Goal: Task Accomplishment & Management: Manage account settings

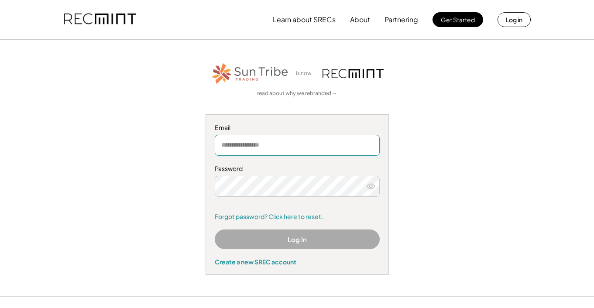
type input "**********"
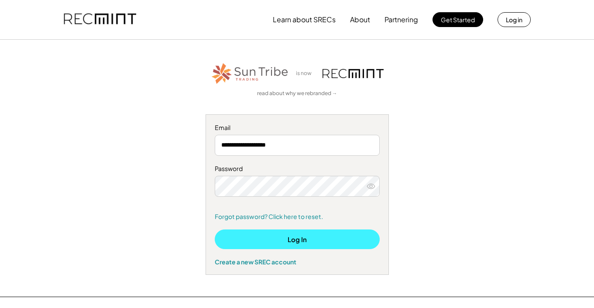
click at [300, 240] on button "Log In" at bounding box center [297, 240] width 165 height 20
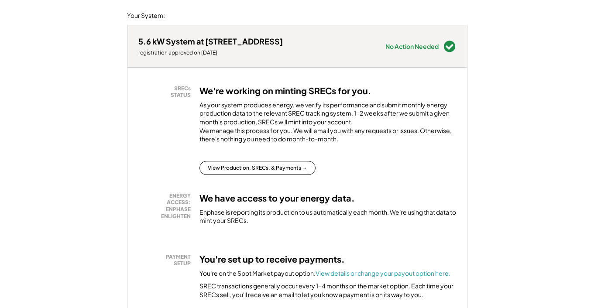
scroll to position [109, 0]
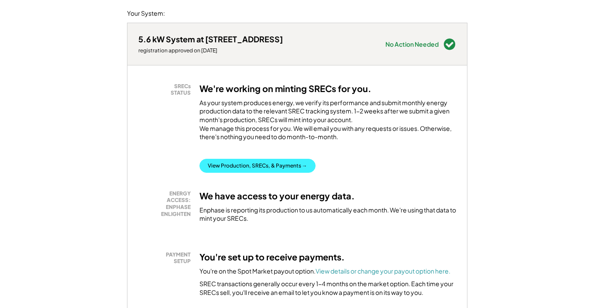
click at [256, 172] on button "View Production, SRECs, & Payments →" at bounding box center [257, 166] width 116 height 14
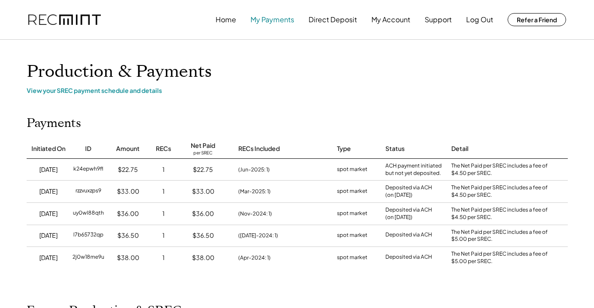
click at [280, 21] on button "My Payments" at bounding box center [273, 19] width 44 height 17
click at [393, 21] on button "My Account" at bounding box center [390, 19] width 39 height 17
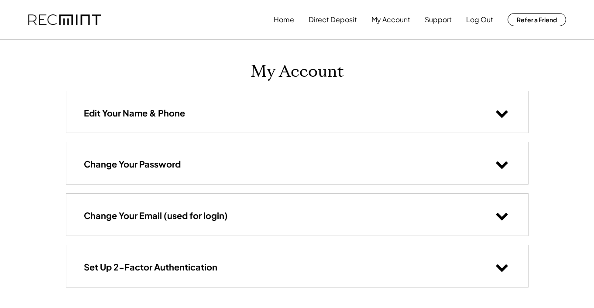
scroll to position [7, 0]
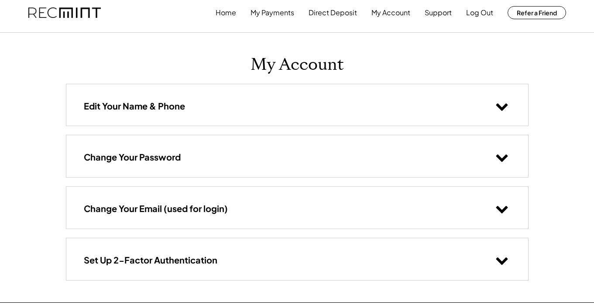
click at [502, 106] on icon at bounding box center [501, 106] width 13 height 13
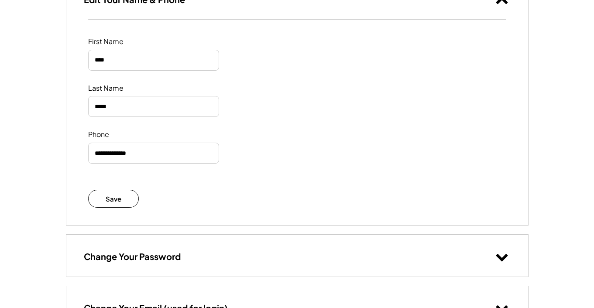
scroll to position [116, 0]
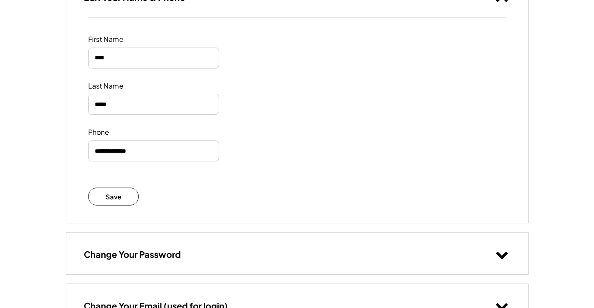
click at [271, 190] on div "Save Saved Successfully" at bounding box center [297, 197] width 418 height 18
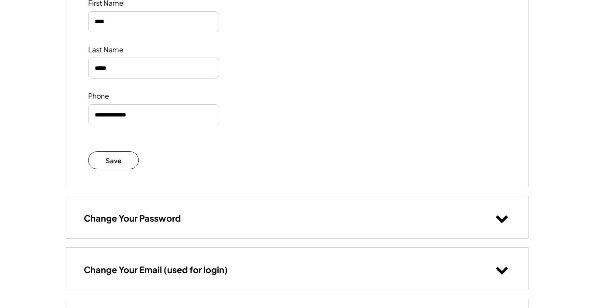
scroll to position [145, 0]
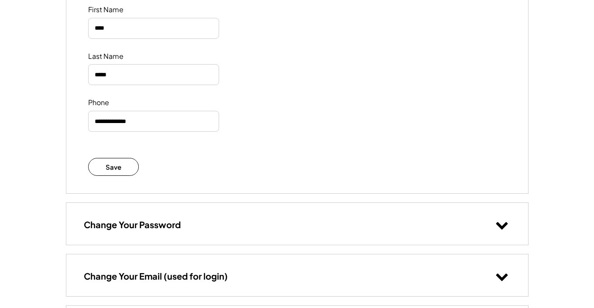
click at [502, 224] on icon at bounding box center [501, 224] width 13 height 13
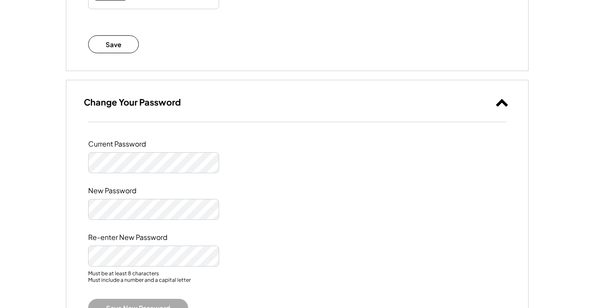
scroll to position [269, 0]
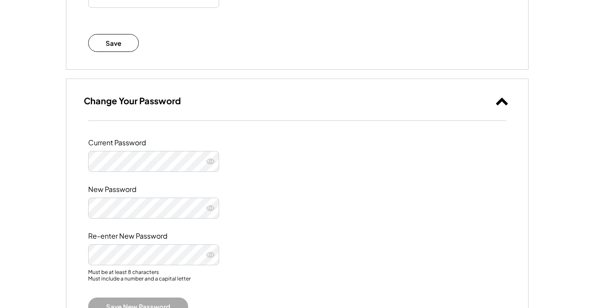
click at [210, 159] on use at bounding box center [210, 161] width 8 height 5
click at [210, 160] on use at bounding box center [210, 161] width 8 height 7
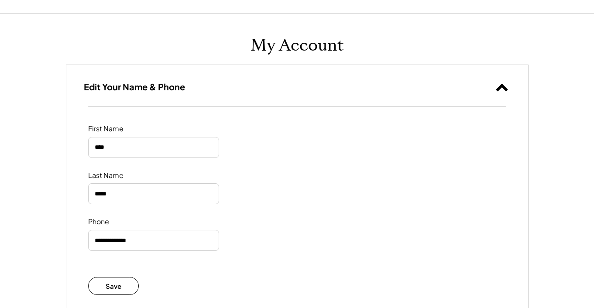
scroll to position [26, 0]
click at [503, 87] on use at bounding box center [502, 87] width 12 height 7
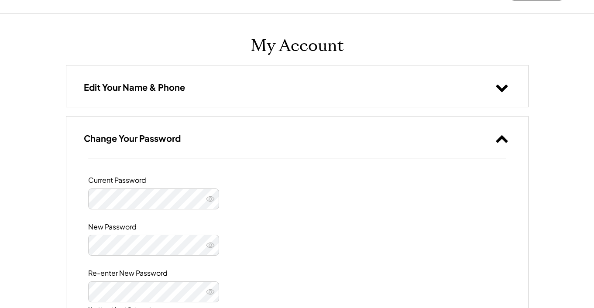
scroll to position [79, 0]
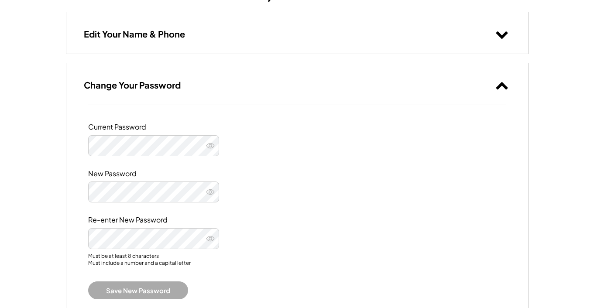
click at [504, 86] on use at bounding box center [502, 85] width 12 height 7
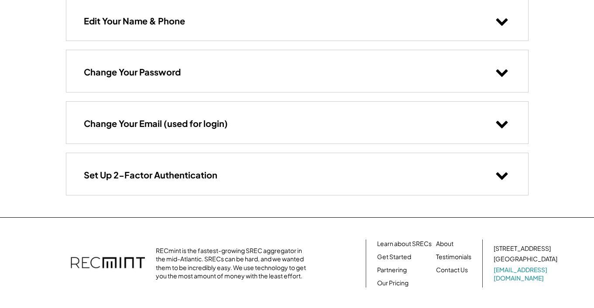
scroll to position [92, 0]
click at [500, 121] on icon at bounding box center [501, 123] width 13 height 13
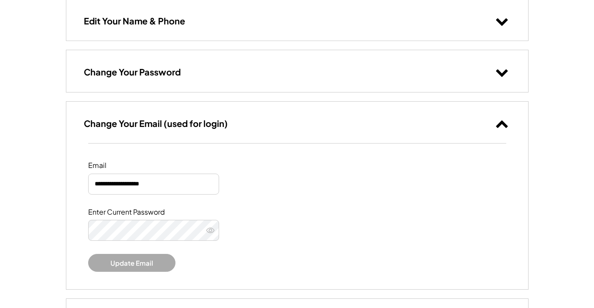
click at [501, 123] on use at bounding box center [502, 123] width 12 height 7
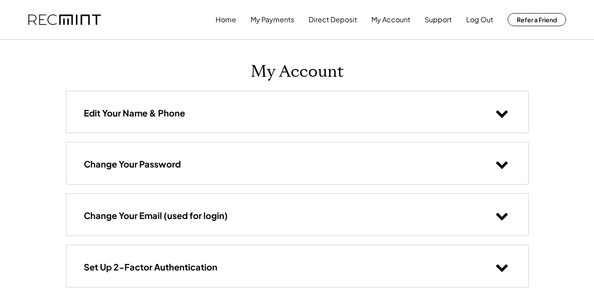
scroll to position [0, 0]
click at [478, 20] on button "Log Out" at bounding box center [479, 19] width 27 height 17
